Goal: Task Accomplishment & Management: Complete application form

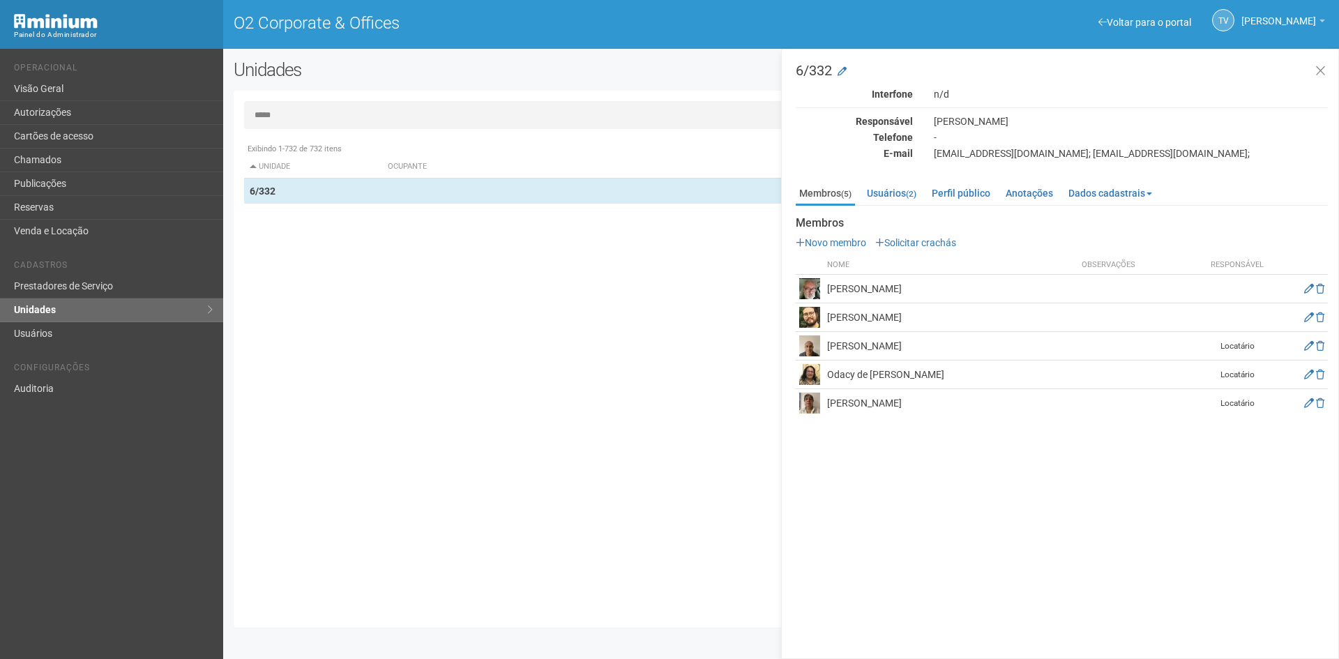
click at [320, 121] on input "*****" at bounding box center [781, 115] width 1074 height 28
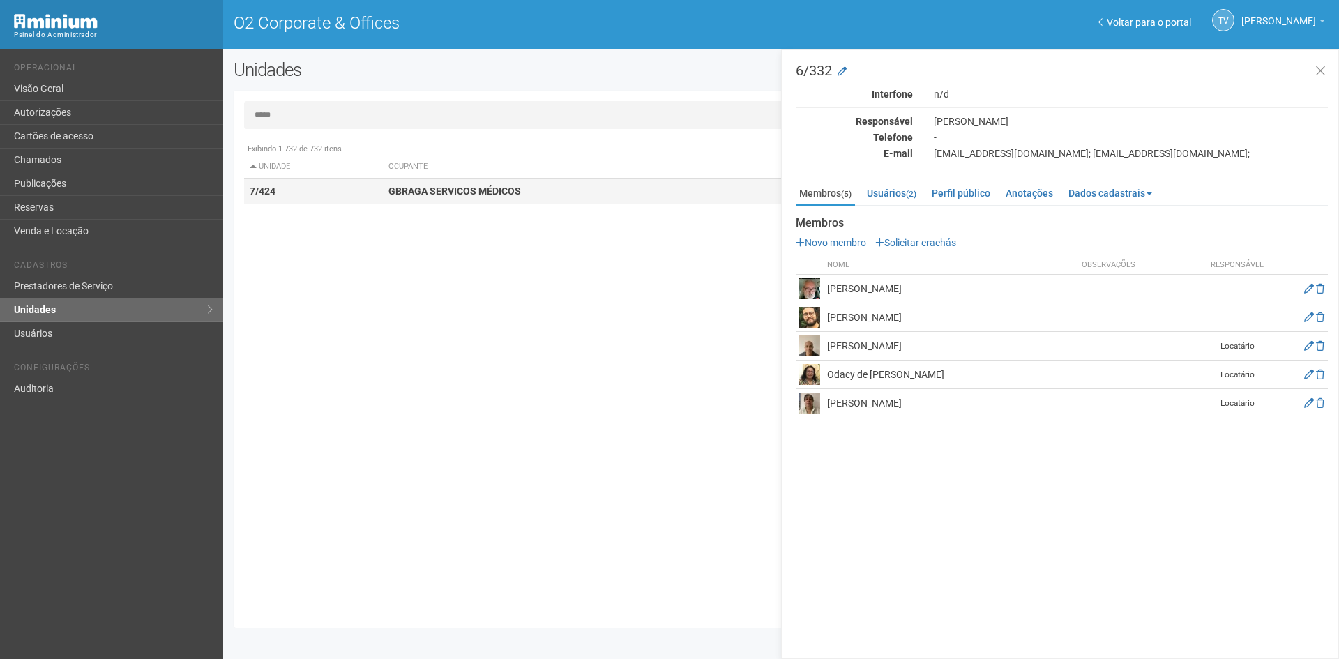
type input "*****"
click at [328, 181] on td "7/424" at bounding box center [313, 192] width 139 height 26
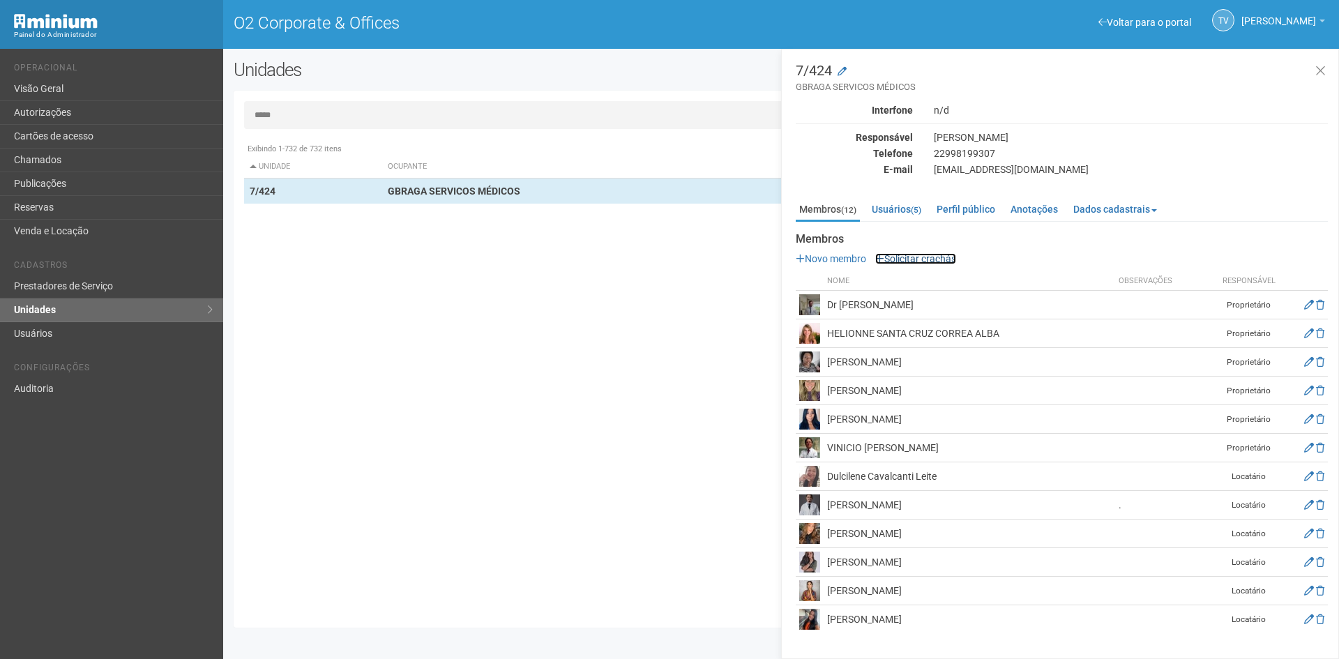
click at [912, 255] on link "Solicitar crachás" at bounding box center [915, 258] width 81 height 11
